Goal: Task Accomplishment & Management: Use online tool/utility

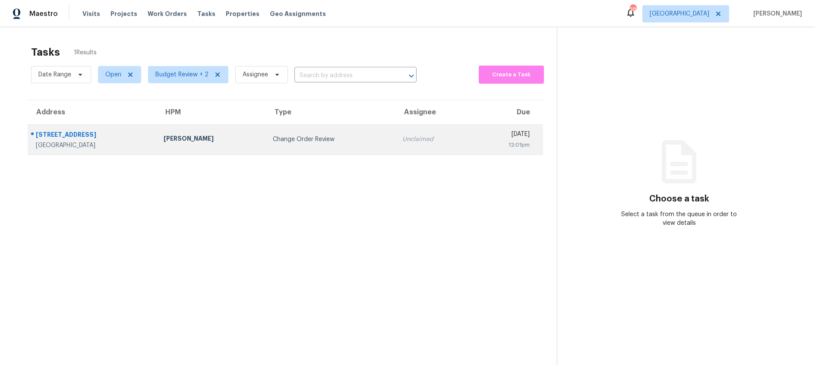
click at [297, 135] on div "Change Order Review" at bounding box center [330, 139] width 115 height 9
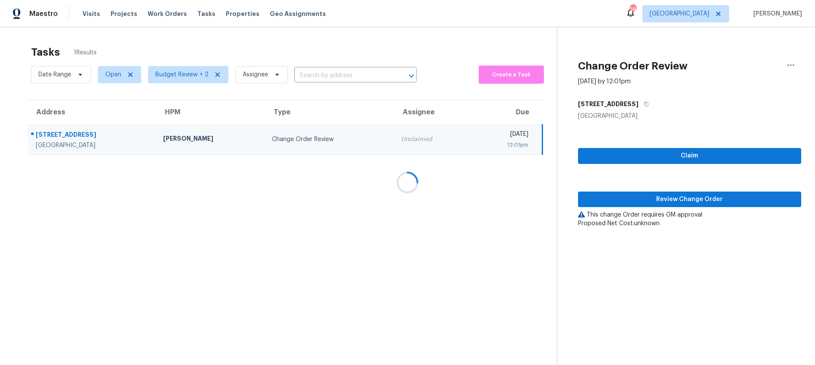
drag, startPoint x: 302, startPoint y: 140, endPoint x: 293, endPoint y: 137, distance: 8.7
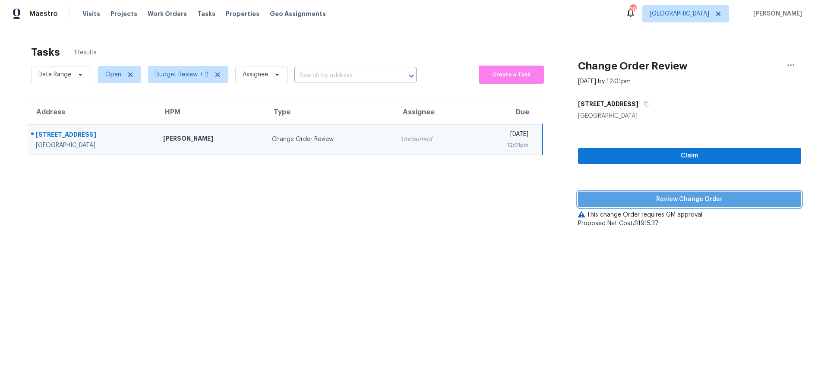
click at [616, 198] on span "Review Change Order" at bounding box center [689, 199] width 209 height 11
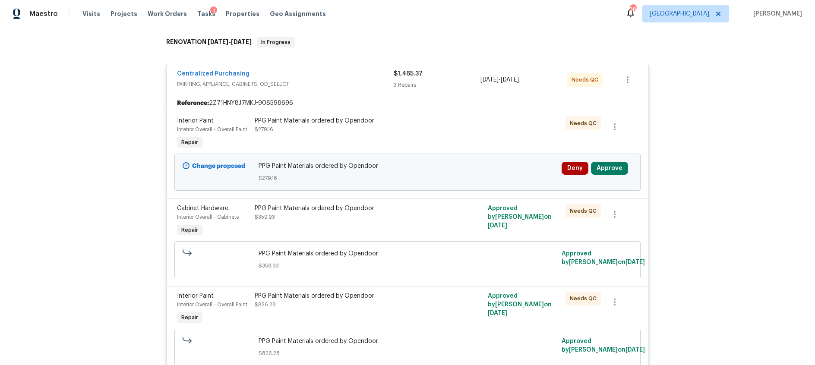
scroll to position [135, 0]
click at [602, 170] on button "Approve" at bounding box center [609, 167] width 37 height 13
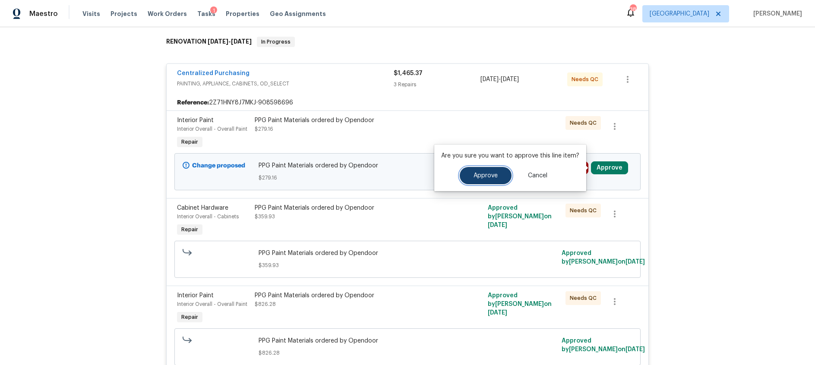
click at [481, 176] on span "Approve" at bounding box center [485, 176] width 24 height 6
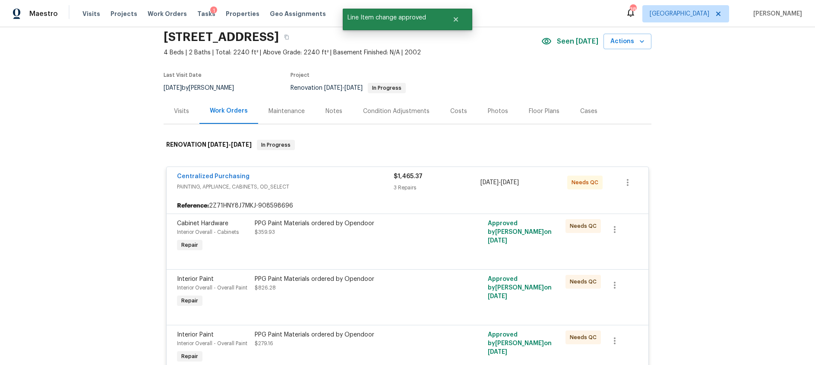
scroll to position [0, 0]
